Goal: Task Accomplishment & Management: Complete application form

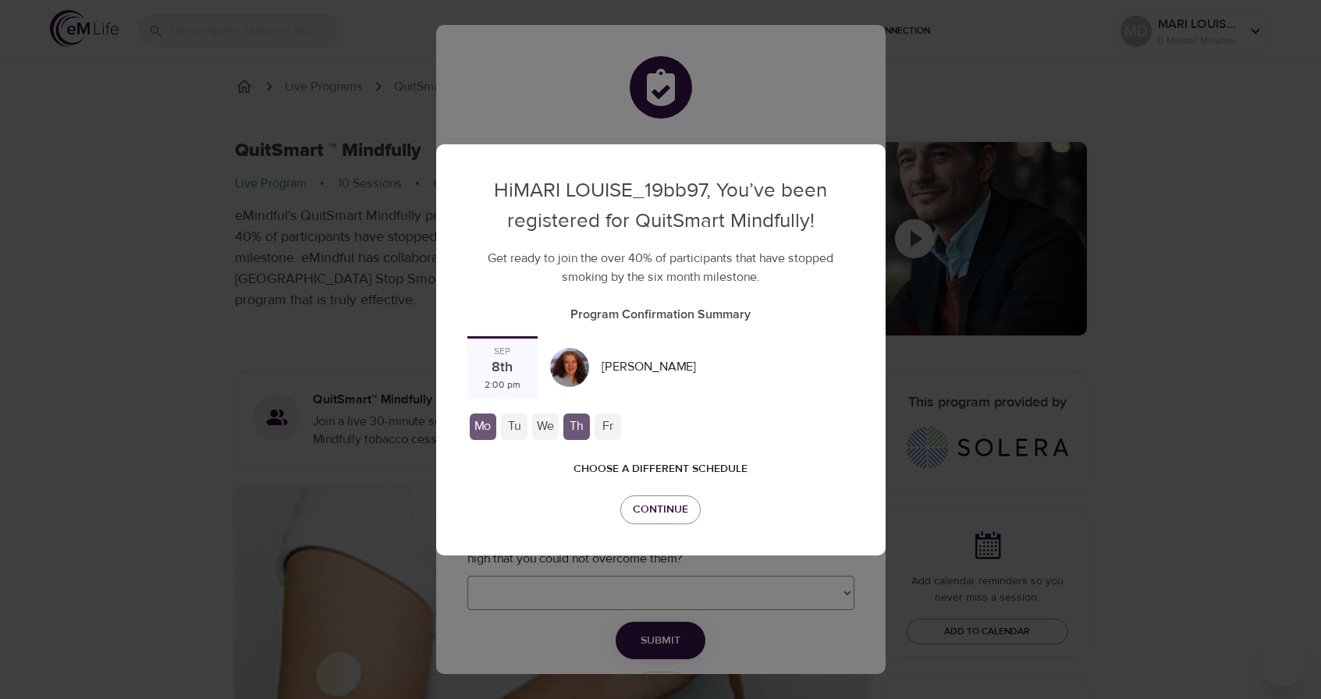
checkbox input "true"
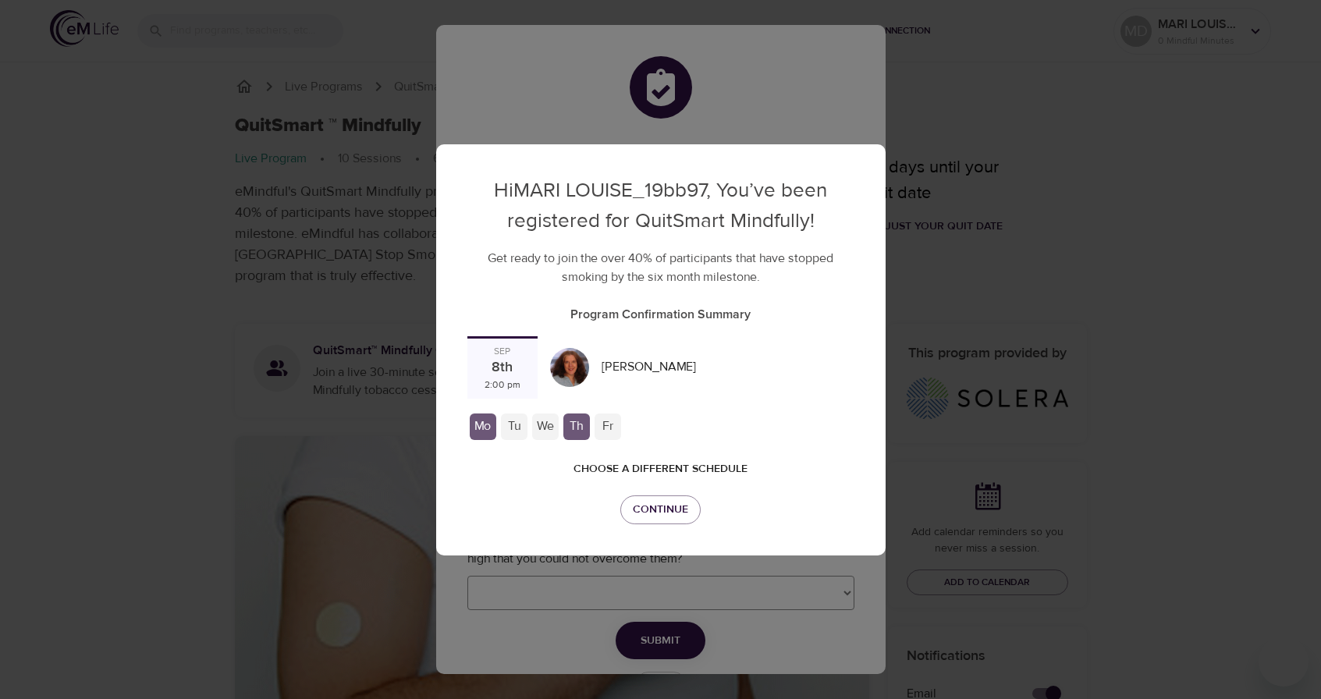
click at [515, 428] on div "Tu" at bounding box center [514, 427] width 27 height 27
click at [578, 428] on div "Th" at bounding box center [576, 427] width 27 height 27
click at [665, 510] on span "Continue" at bounding box center [660, 510] width 55 height 20
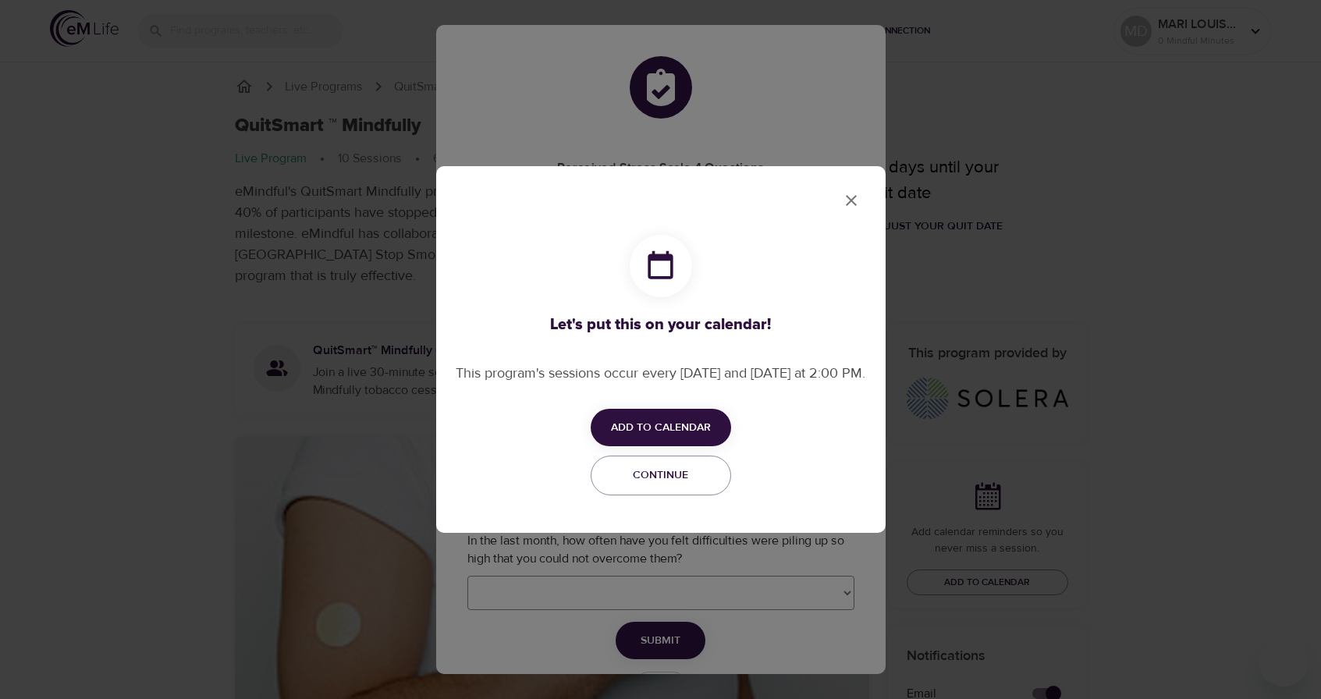
click at [647, 437] on span "Add to Calendar" at bounding box center [661, 428] width 100 height 20
click at [647, 437] on span "Apple" at bounding box center [665, 438] width 36 height 21
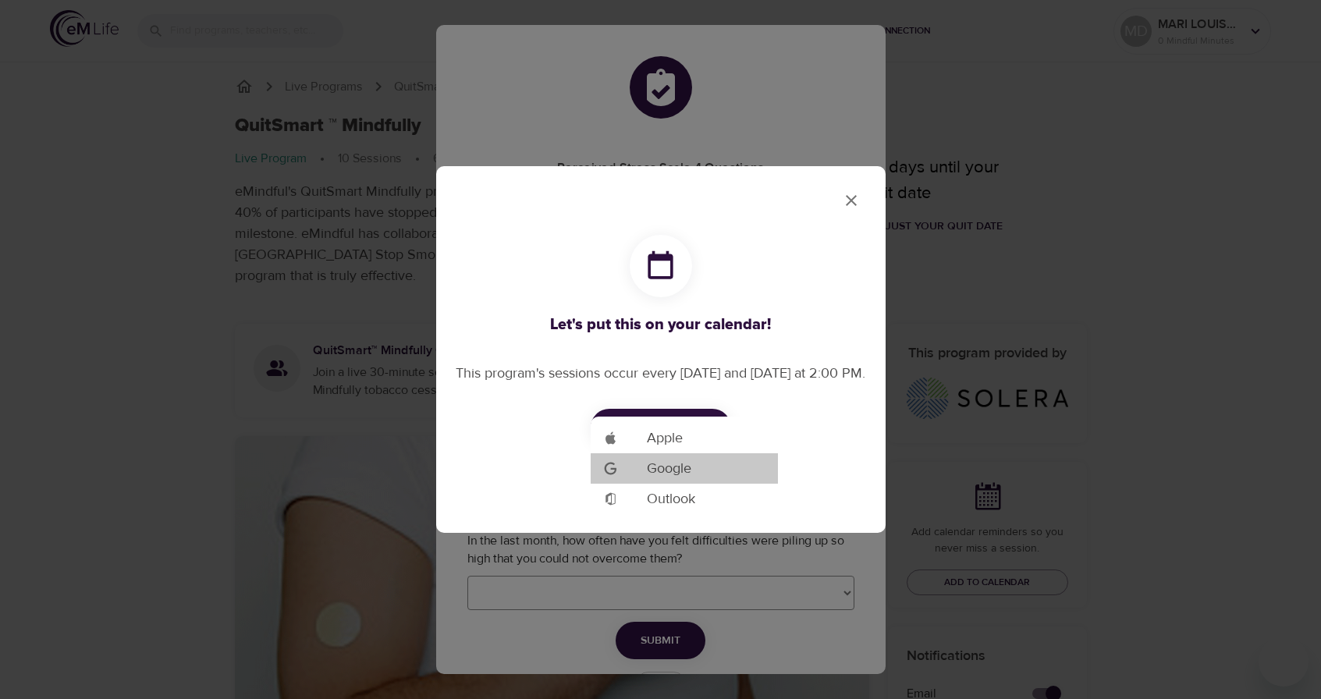
click at [683, 478] on span "Google" at bounding box center [669, 468] width 44 height 21
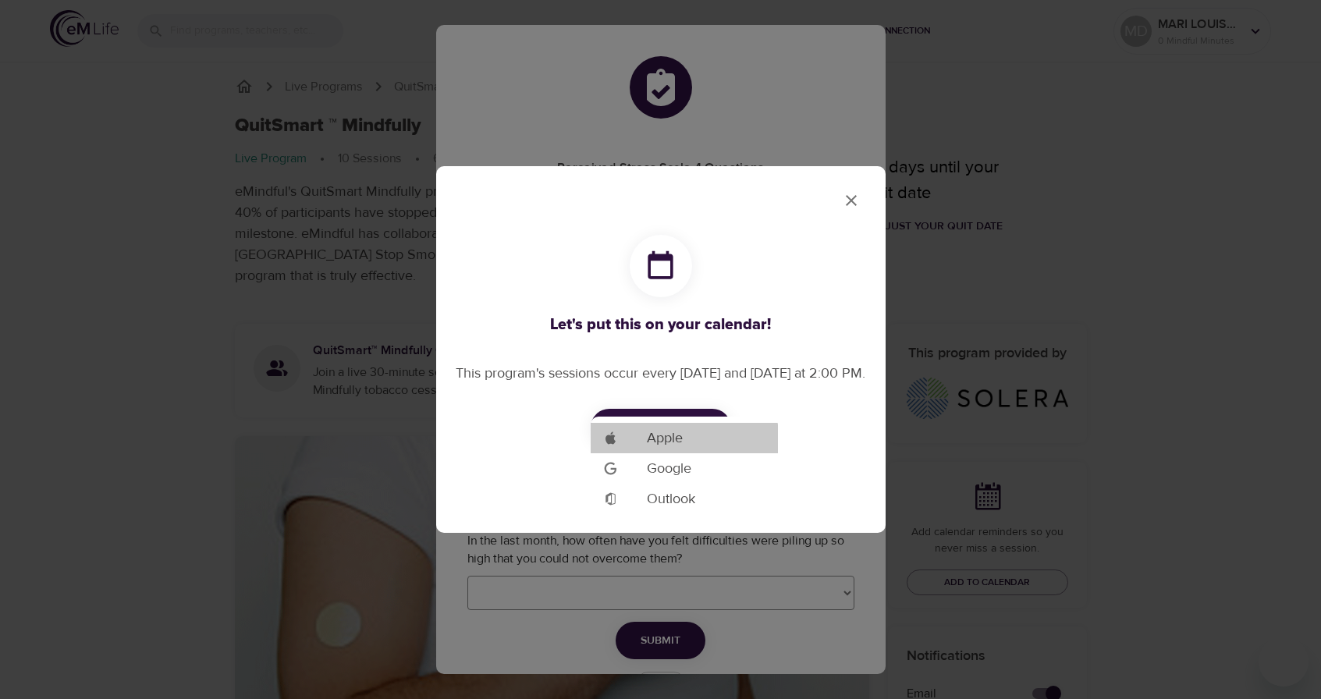
click at [703, 444] on li "Add to Google Calendar Apple" at bounding box center [684, 438] width 187 height 30
click at [849, 0] on div at bounding box center [660, 0] width 1321 height 0
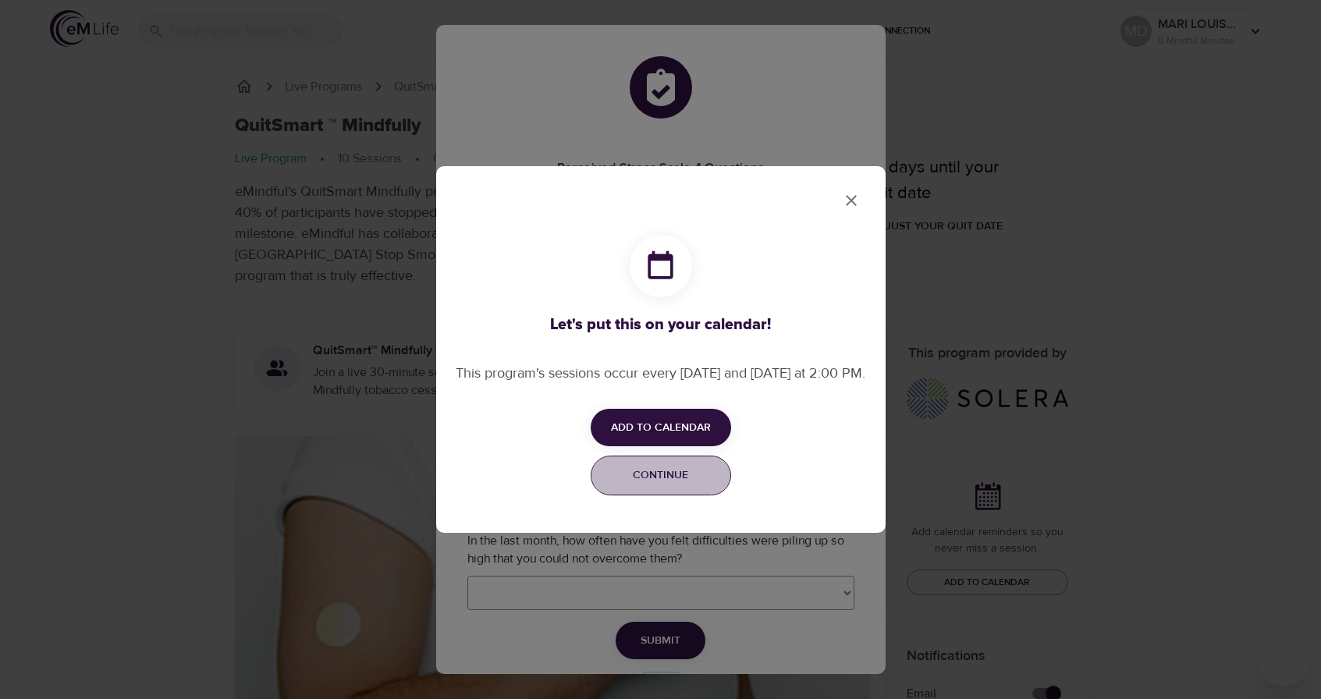
click at [669, 482] on span "Continue" at bounding box center [661, 476] width 120 height 20
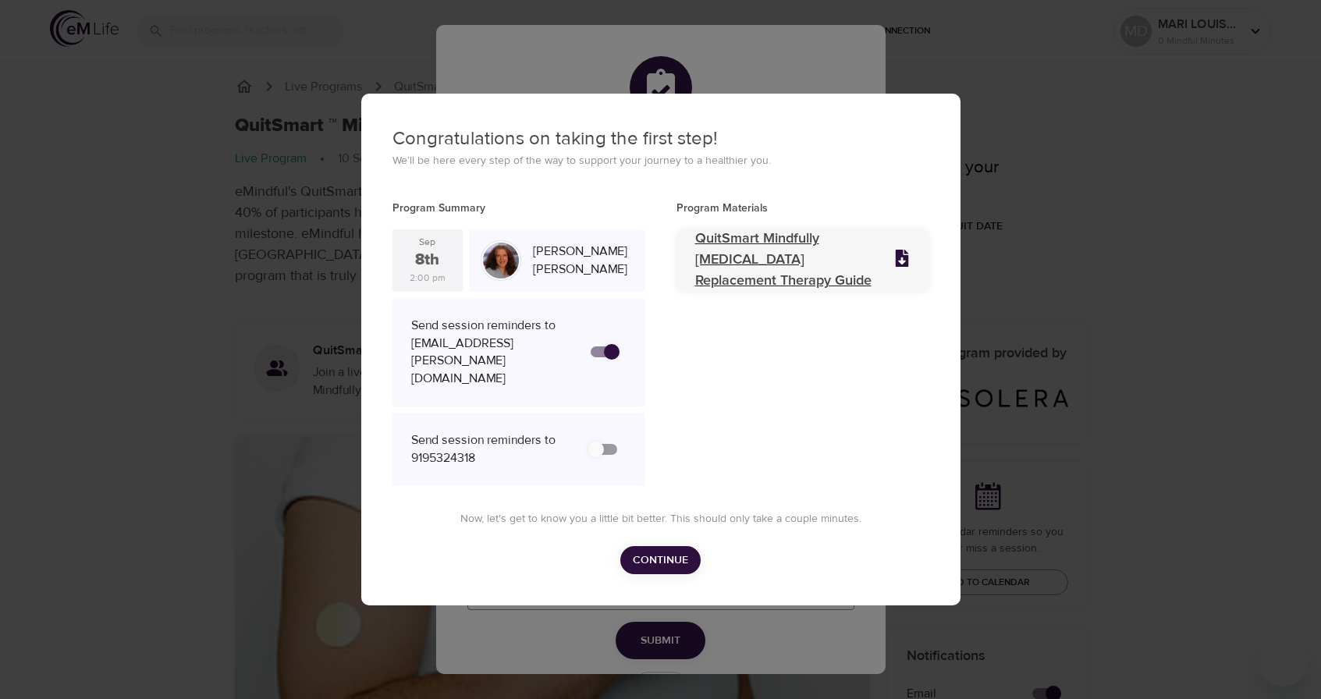
click at [748, 271] on p "QuitSmart Mindfully [MEDICAL_DATA] Replacement Therapy Guide" at bounding box center [784, 260] width 179 height 63
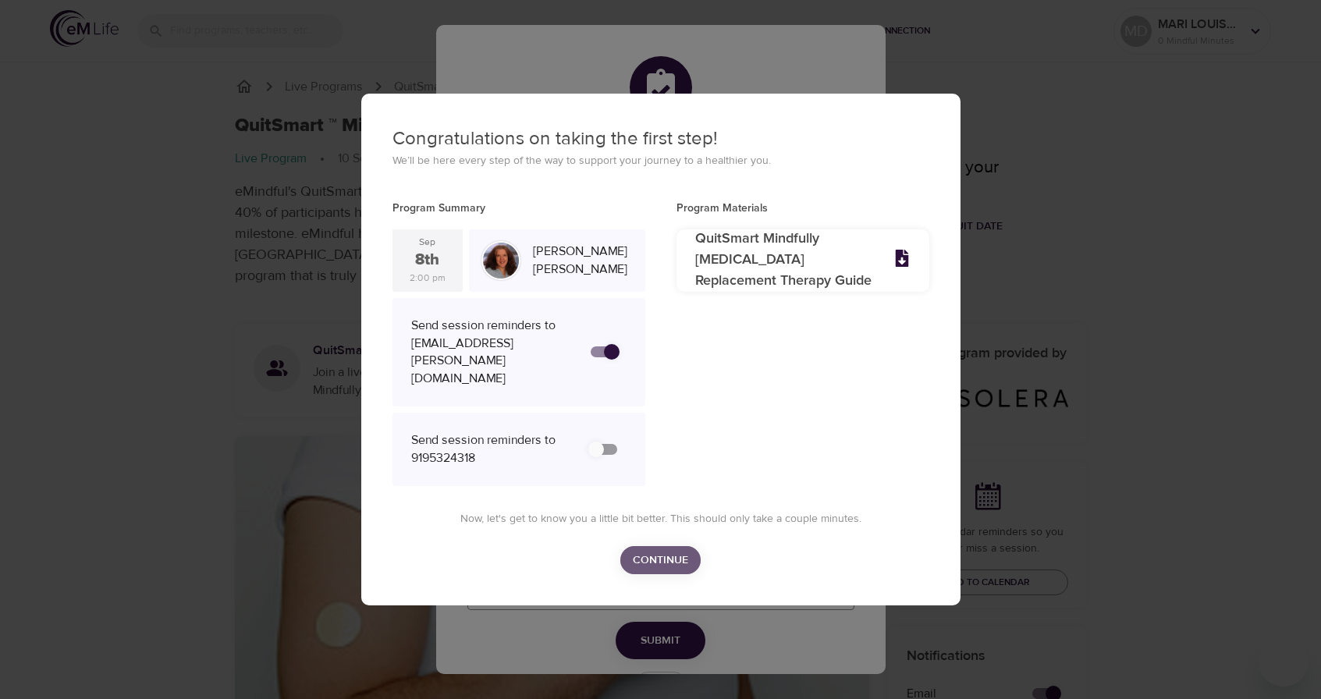
click at [656, 551] on span "Continue" at bounding box center [660, 561] width 55 height 20
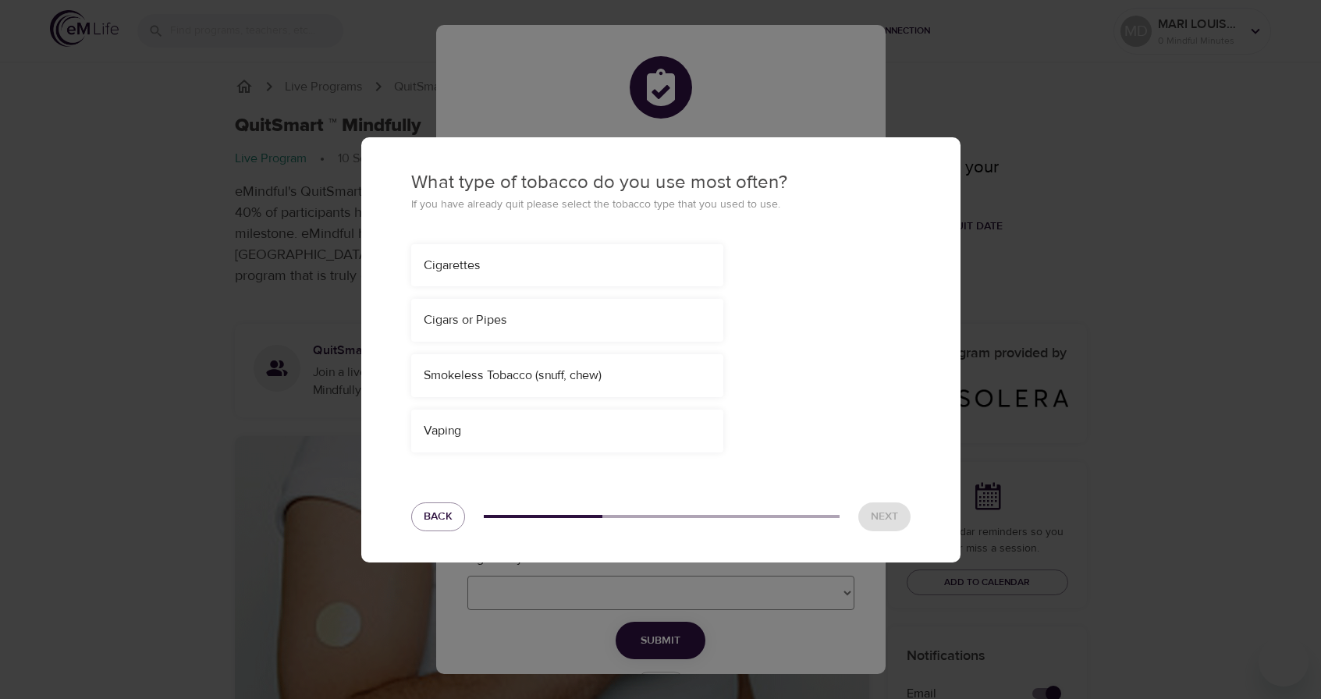
click at [506, 255] on div "Cigarettes" at bounding box center [567, 265] width 312 height 43
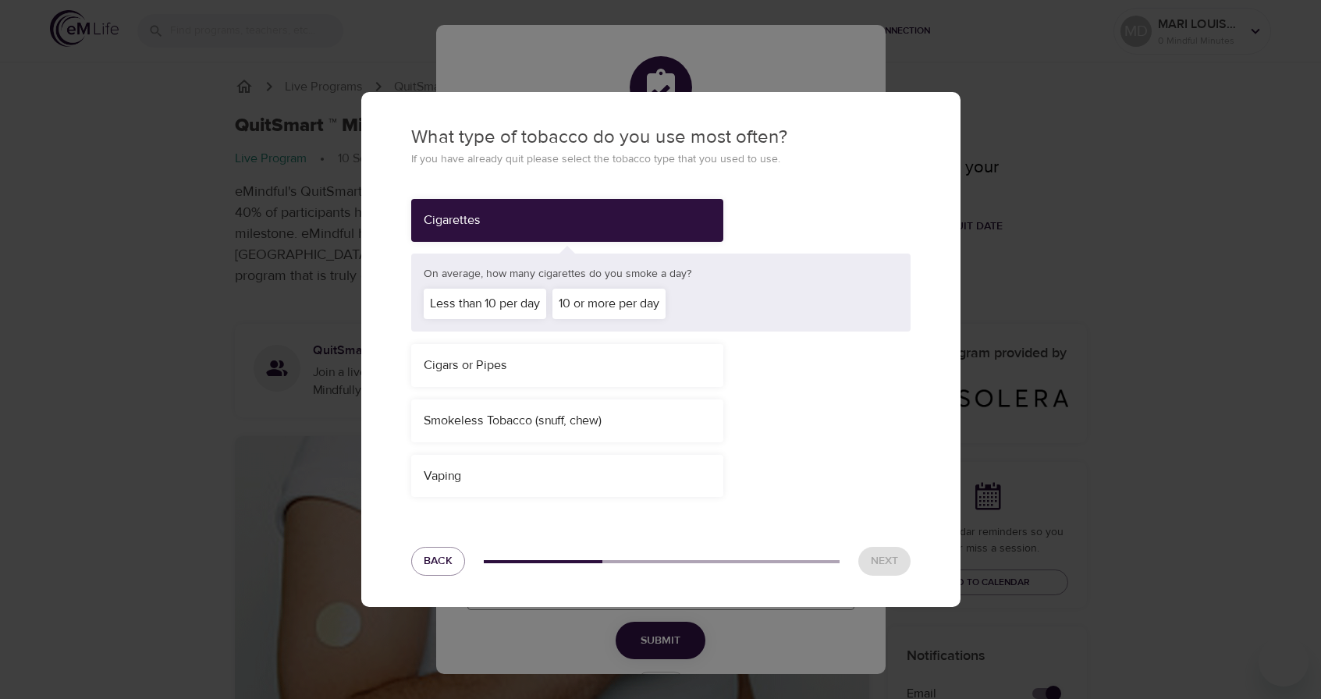
click at [583, 309] on div "10 or more per day" at bounding box center [609, 304] width 113 height 30
click at [873, 554] on span "Next" at bounding box center [884, 562] width 27 height 20
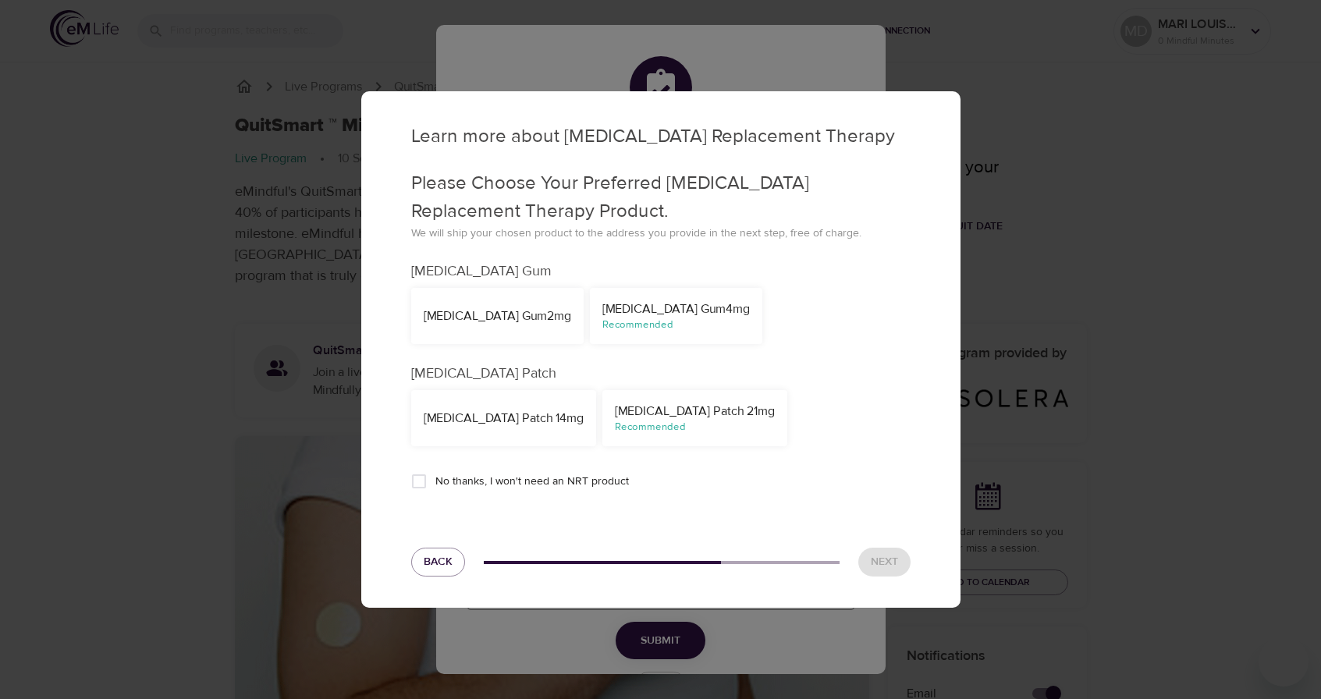
click at [693, 418] on div "[MEDICAL_DATA] Patch 21mg" at bounding box center [695, 412] width 160 height 18
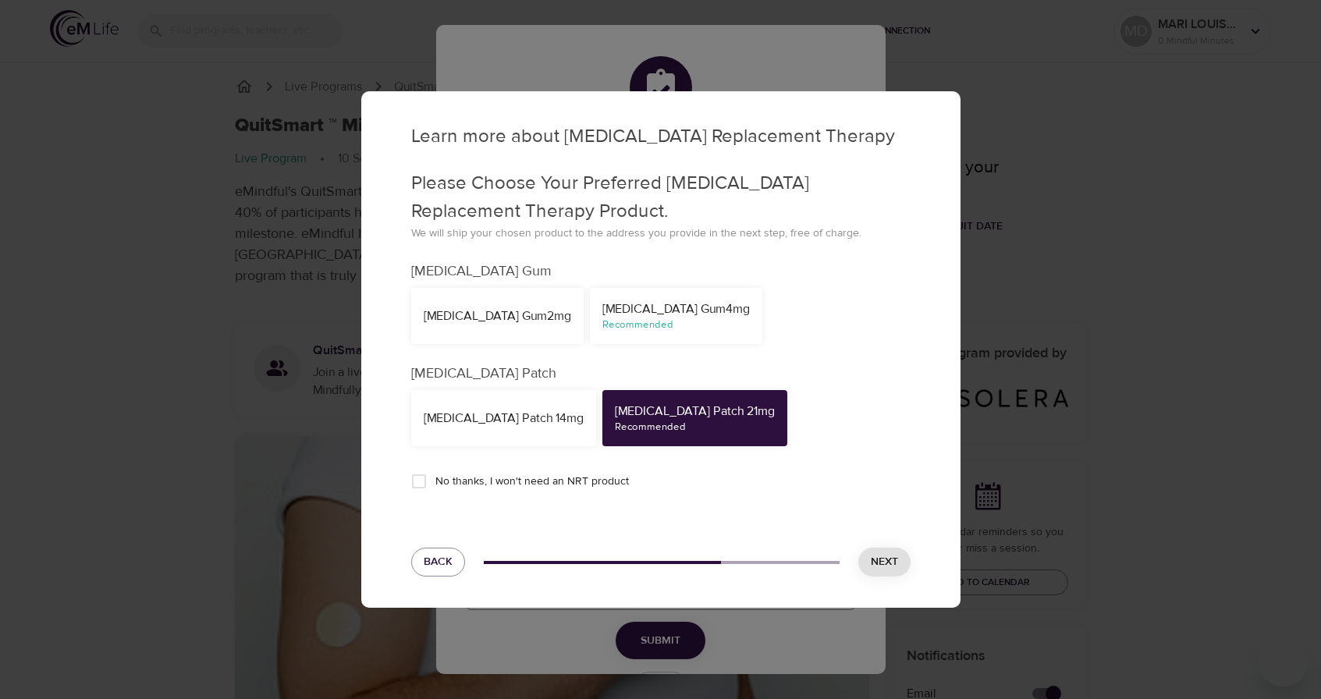
click at [871, 560] on span "Next" at bounding box center [884, 563] width 27 height 20
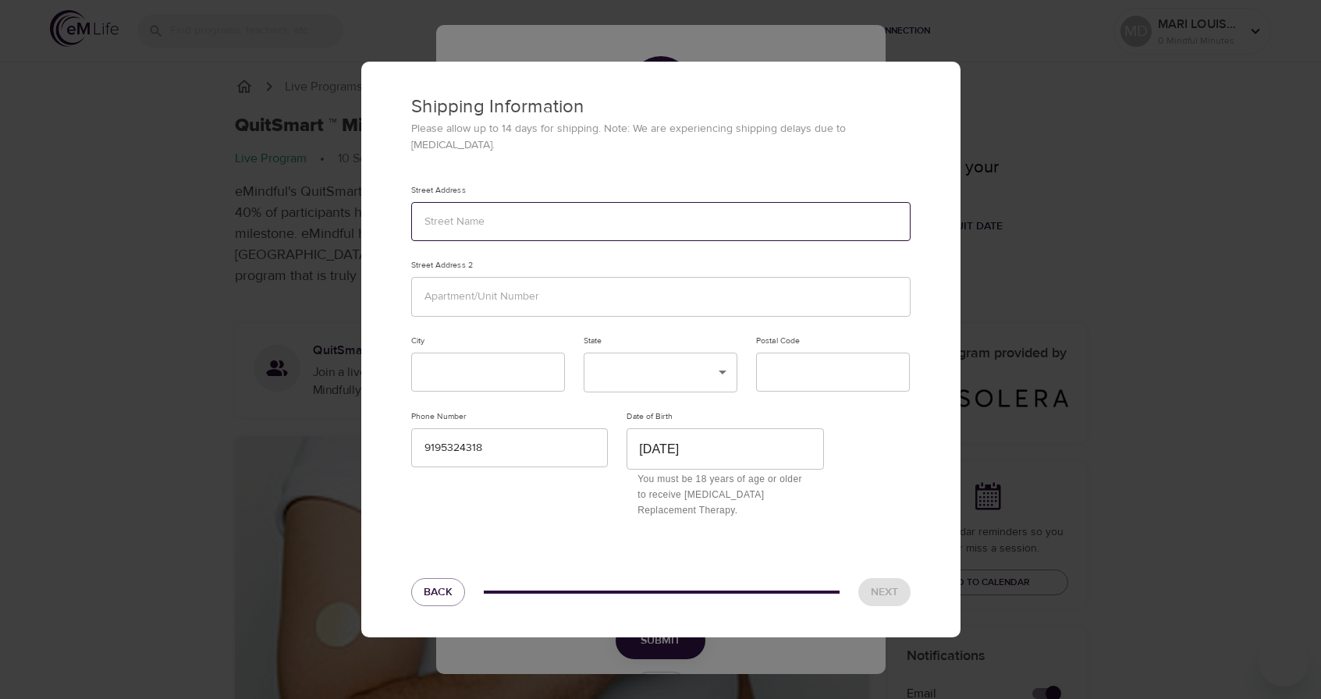
click at [572, 212] on input "text" at bounding box center [660, 222] width 499 height 40
type input "[STREET_ADDRESS][PERSON_NAME]"
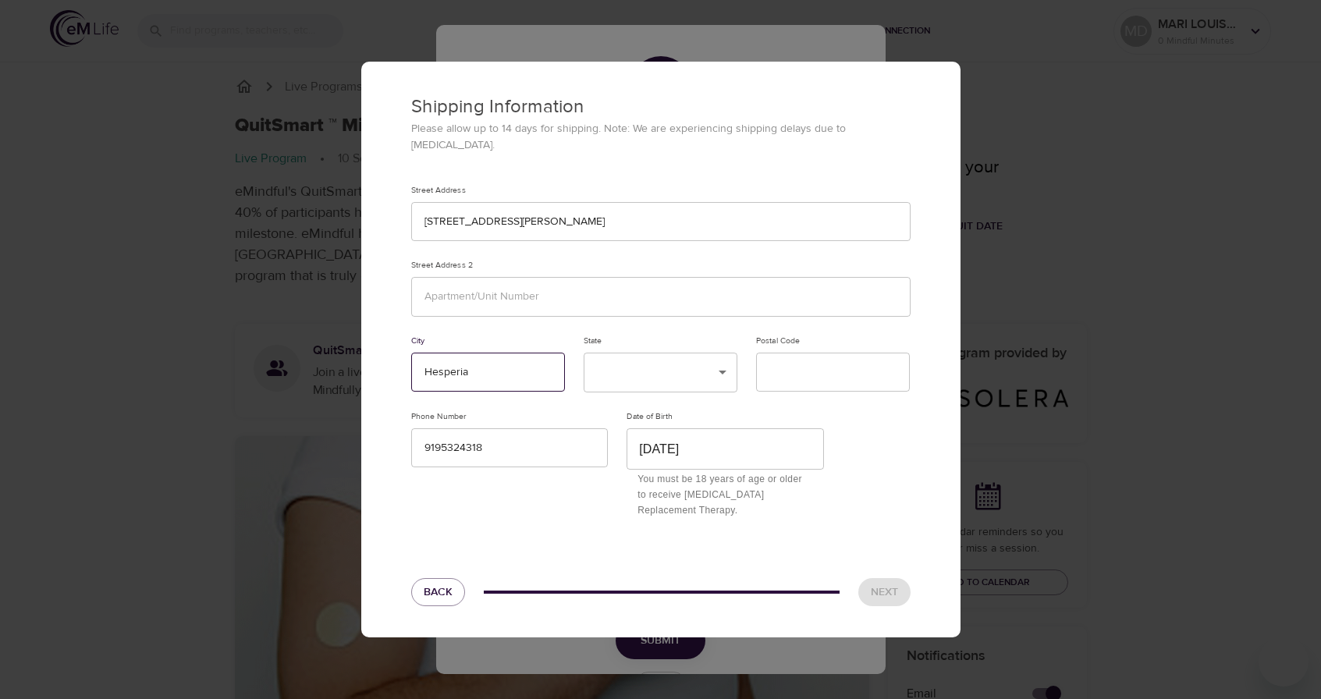
type input "Hesperia"
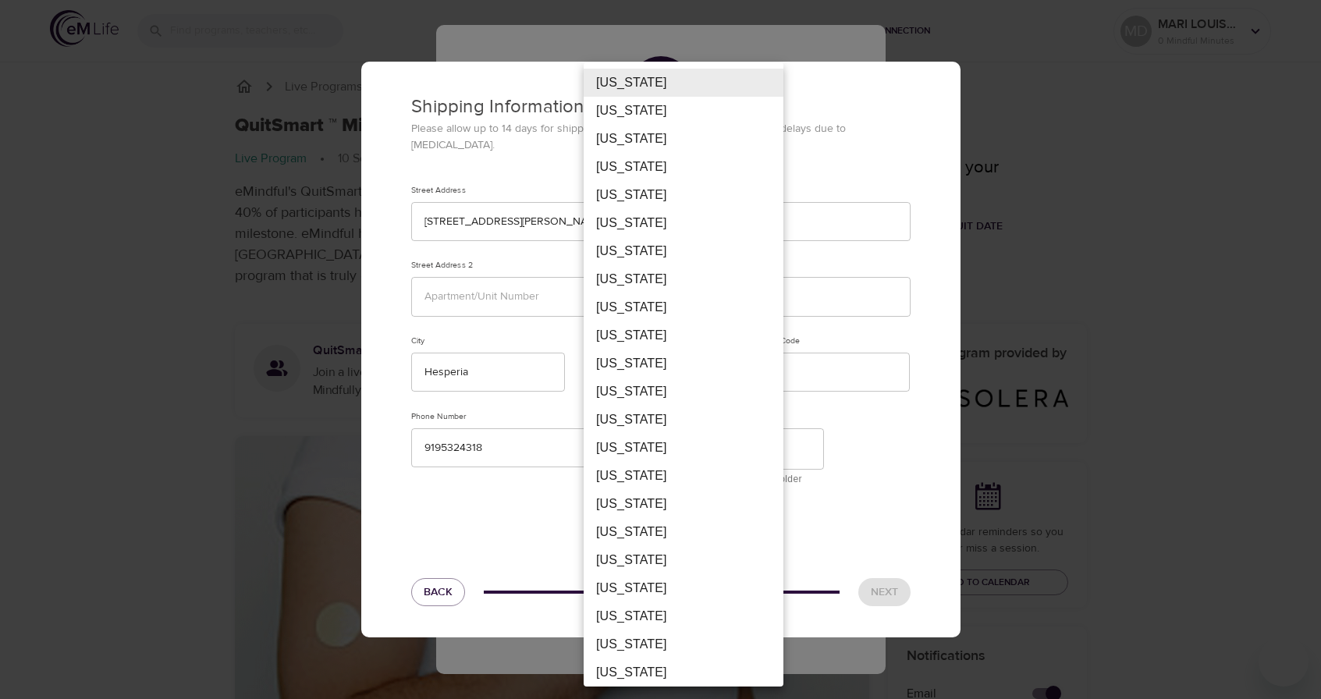
click at [643, 219] on li "[US_STATE]" at bounding box center [684, 223] width 200 height 28
type input "CA"
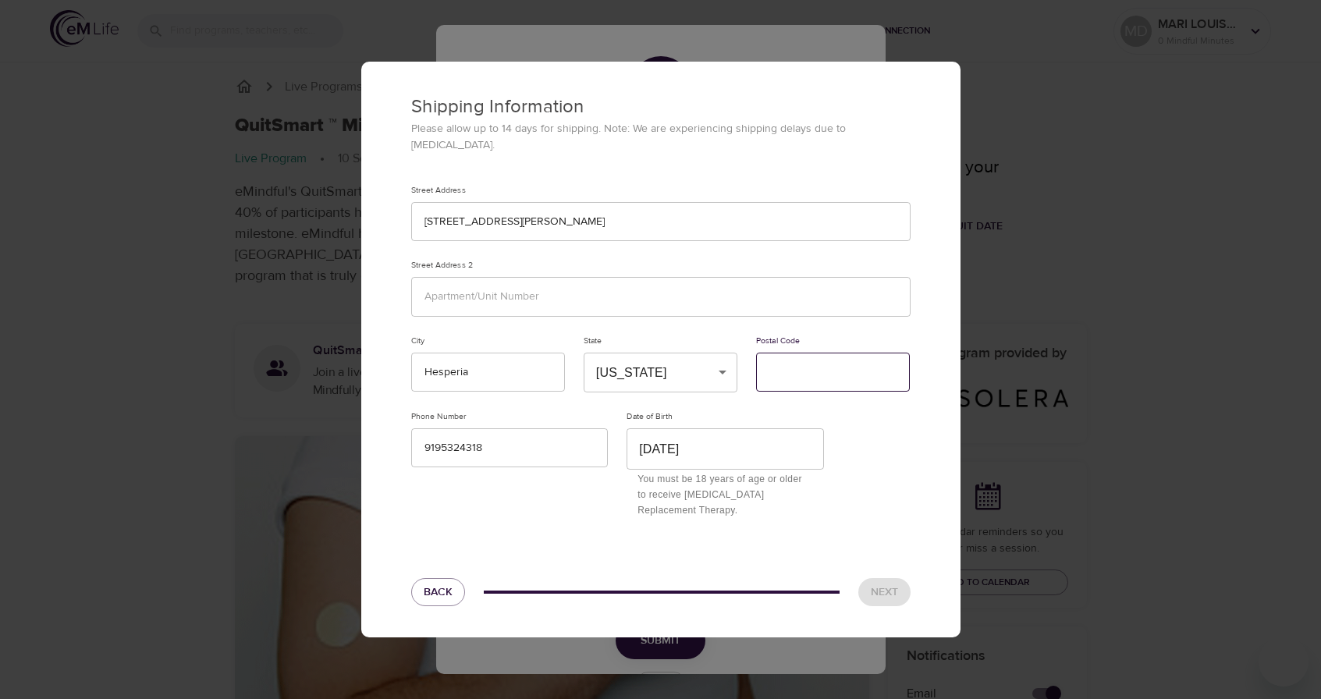
click at [779, 366] on input "text" at bounding box center [833, 373] width 154 height 40
type input "92345"
click at [887, 586] on span "Next" at bounding box center [884, 593] width 27 height 20
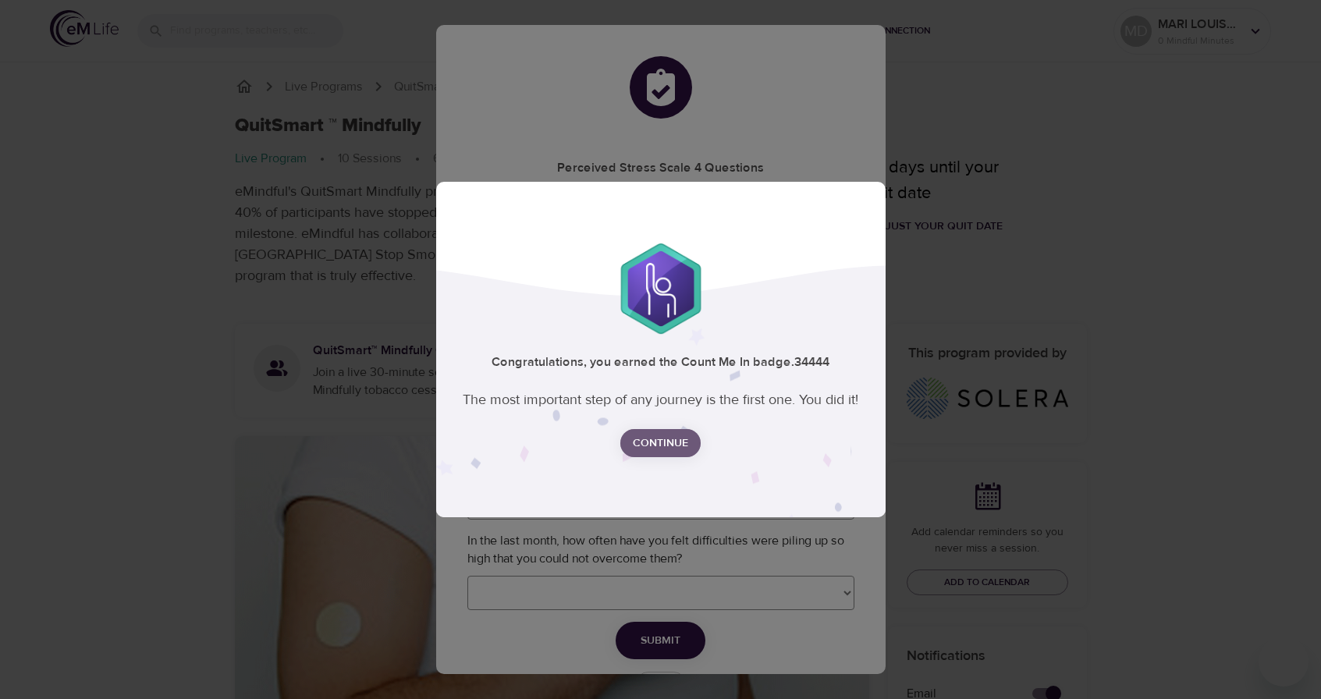
click at [659, 441] on span "Continue" at bounding box center [660, 444] width 55 height 20
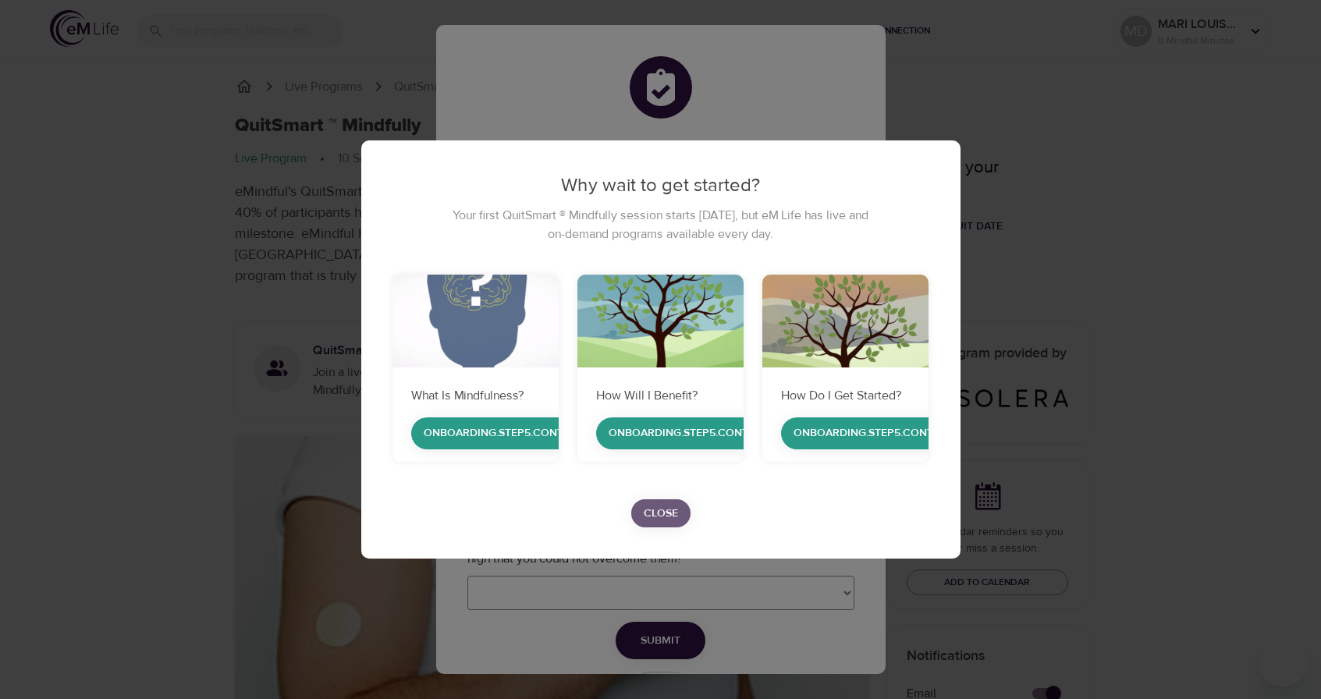
click at [663, 514] on span "Close" at bounding box center [661, 514] width 34 height 20
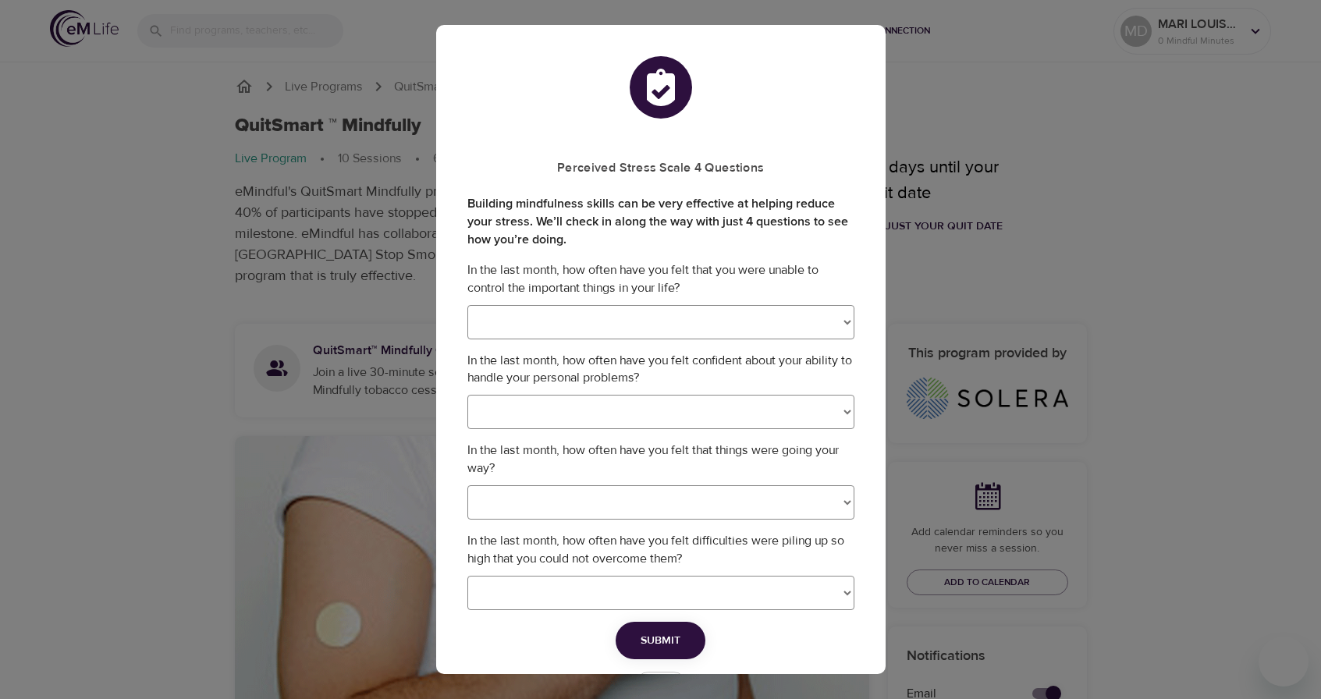
click at [642, 315] on select "Never Almost Never Sometimes Fairly Often Very Often" at bounding box center [660, 322] width 387 height 34
select select "3"
click at [656, 418] on select "Never Almost Never Sometimes Fairly Often Very Often" at bounding box center [660, 412] width 387 height 34
select select "2"
click at [660, 502] on select "Never Almost Never Sometimes Fairly Often Very Often" at bounding box center [660, 502] width 387 height 34
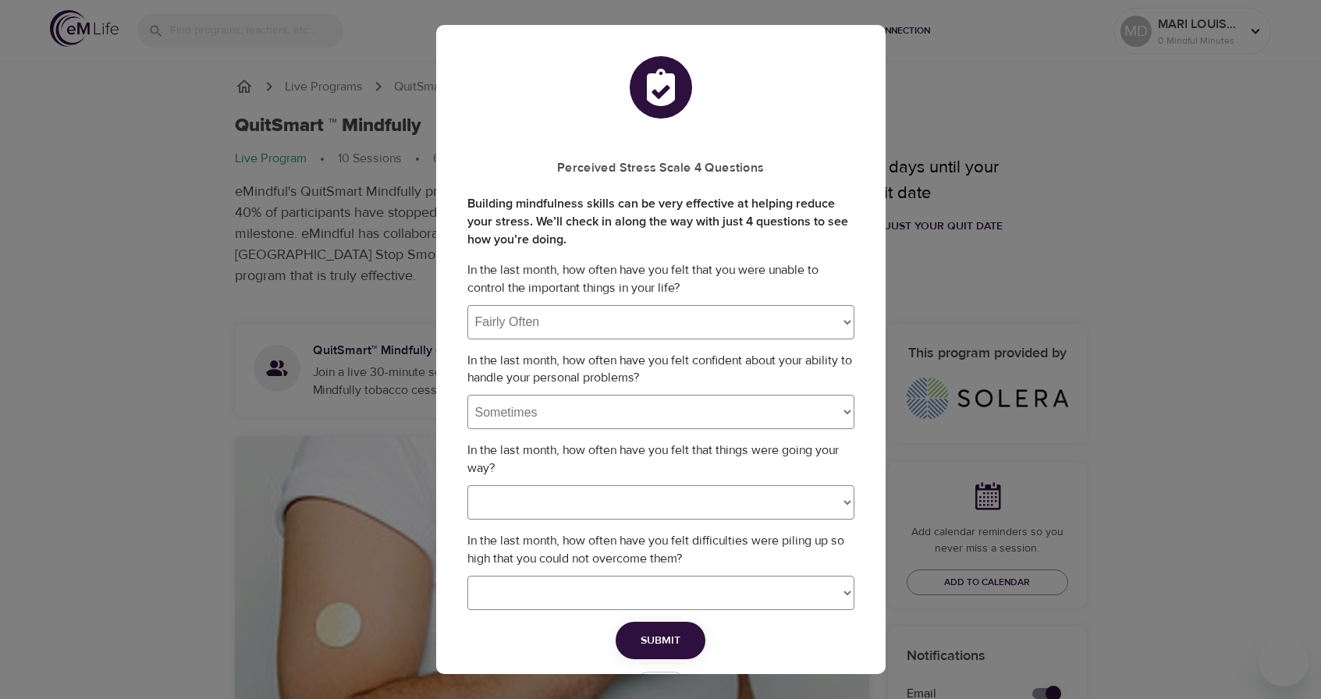
select select "2"
click at [659, 592] on select "Never Almost Never Sometimes Fairly Often Very Often" at bounding box center [660, 593] width 387 height 34
select select "3"
click at [659, 647] on span "Submit" at bounding box center [661, 641] width 40 height 20
select select
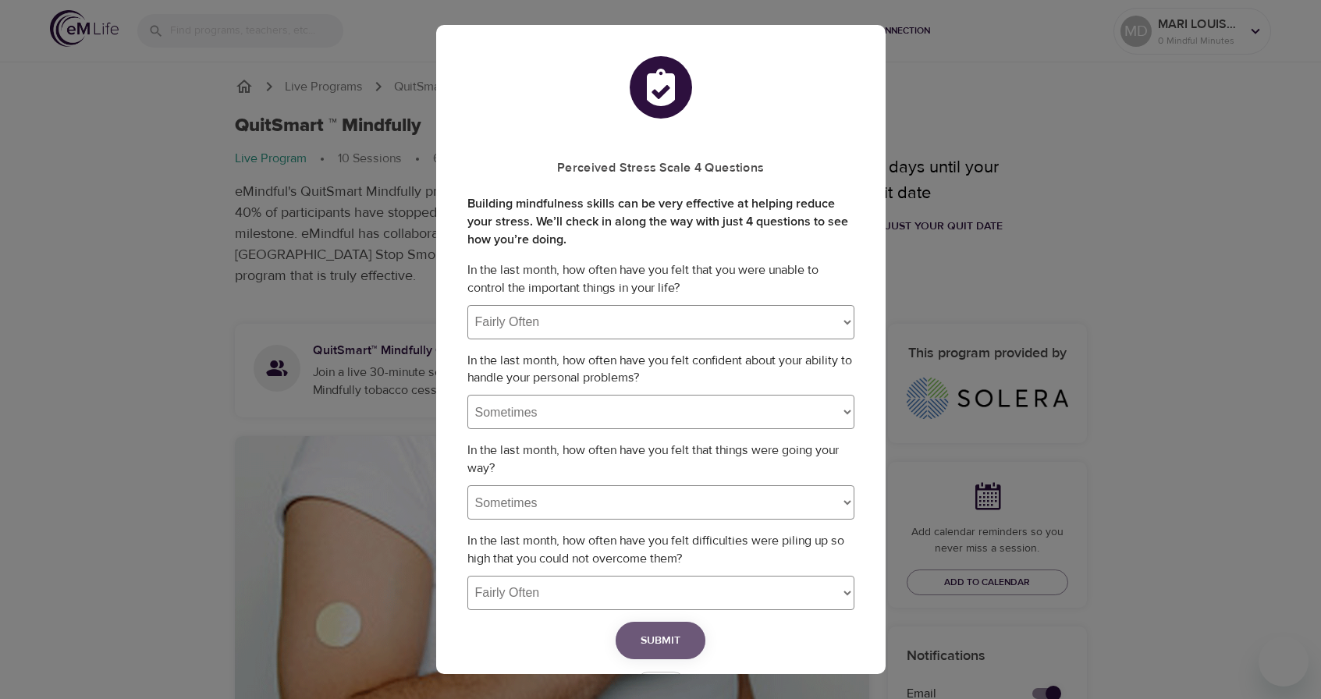
select select
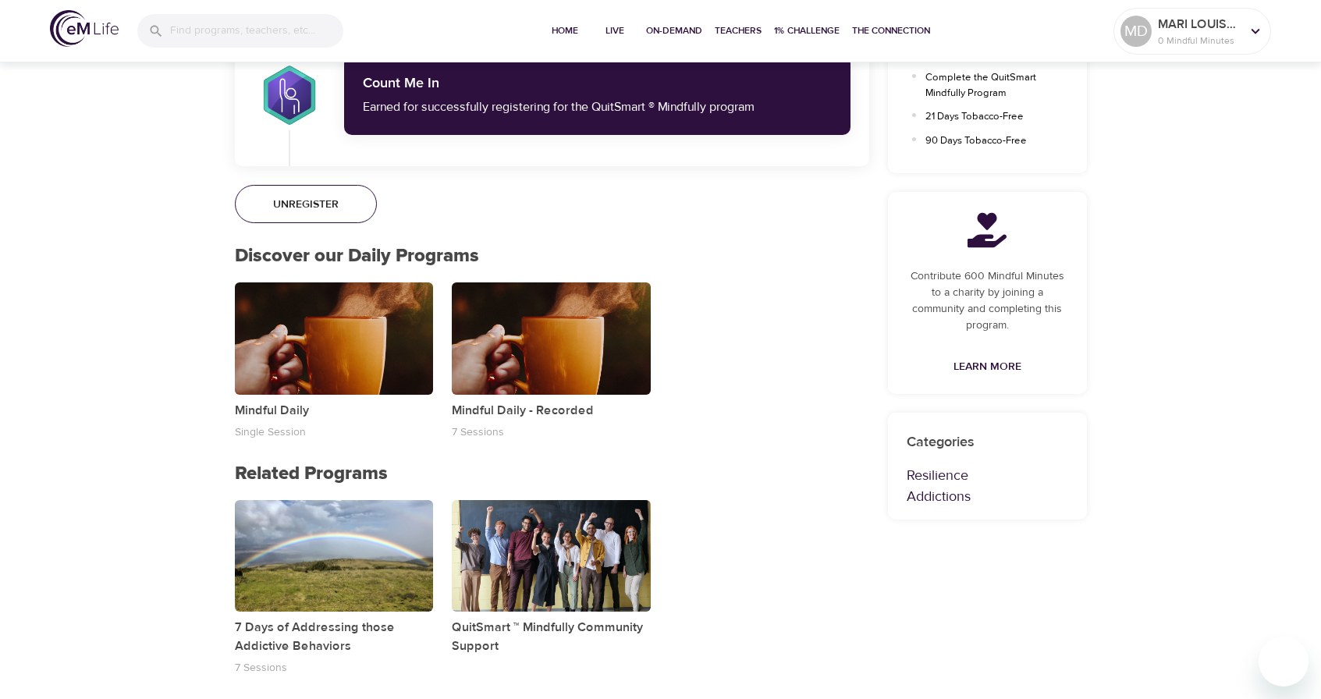
scroll to position [889, 0]
